Goal: Task Accomplishment & Management: Use online tool/utility

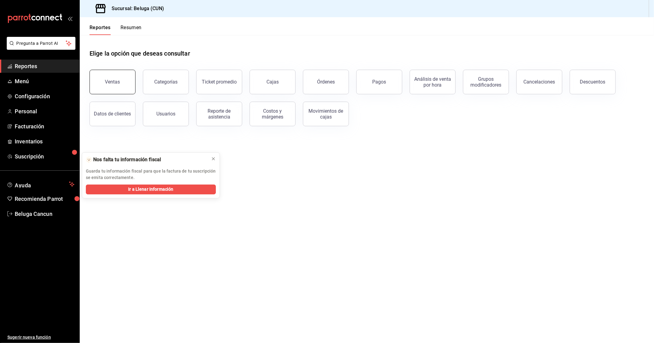
click at [118, 83] on div "Ventas" at bounding box center [112, 82] width 15 height 6
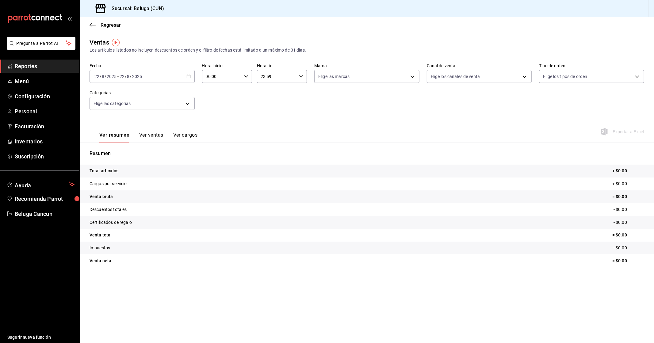
click at [213, 158] on div "Resumen Total artículos + $0.00 Cargos por servicio + $0.00 Venta bruta = $0.00…" at bounding box center [367, 212] width 575 height 125
click at [159, 80] on div "[DATE] [DATE] - [DATE] [DATE]" at bounding box center [142, 76] width 105 height 13
click at [128, 152] on span "Rango de fechas" at bounding box center [119, 150] width 48 height 6
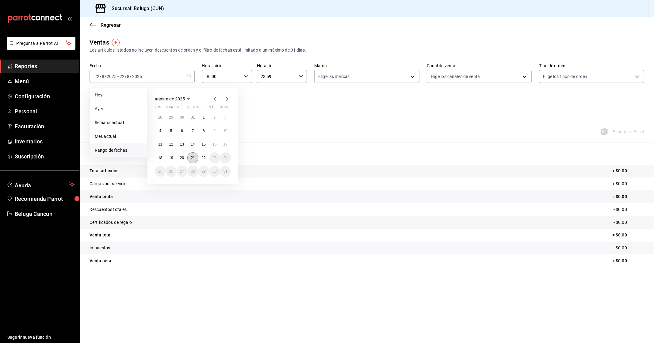
click at [193, 156] on abbr "21" at bounding box center [193, 158] width 4 height 4
click at [209, 156] on button "22" at bounding box center [203, 157] width 11 height 11
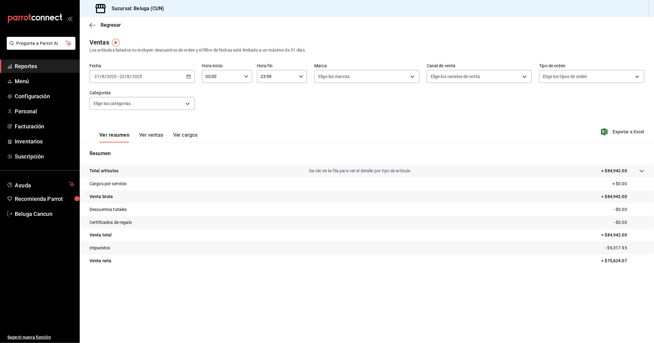
click at [225, 78] on input "00:00" at bounding box center [222, 76] width 40 height 12
click at [215, 101] on span "10" at bounding box center [214, 103] width 15 height 5
type input "10:00"
click at [280, 79] on div at bounding box center [327, 171] width 654 height 343
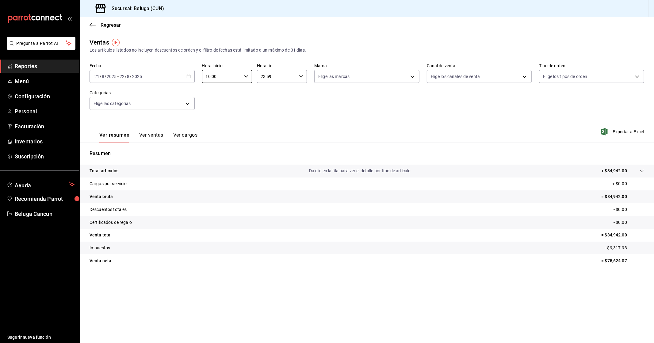
click at [281, 77] on input "23:59" at bounding box center [277, 76] width 40 height 12
click at [273, 87] on span "04" at bounding box center [269, 89] width 15 height 5
type input "04:59"
click at [414, 107] on div at bounding box center [327, 171] width 654 height 343
